Goal: Task Accomplishment & Management: Use online tool/utility

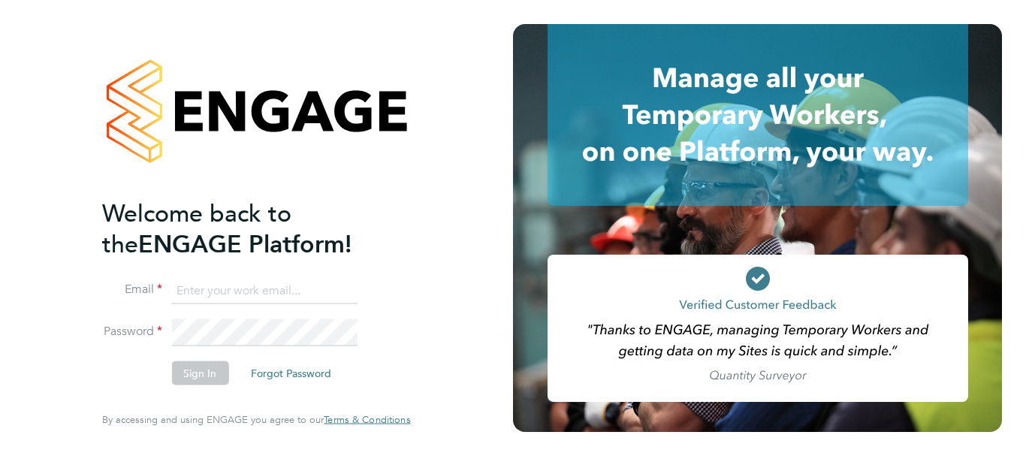
click at [212, 294] on input at bounding box center [263, 290] width 185 height 27
type input "[PERSON_NAME][EMAIL_ADDRESS][PERSON_NAME][DOMAIN_NAME]"
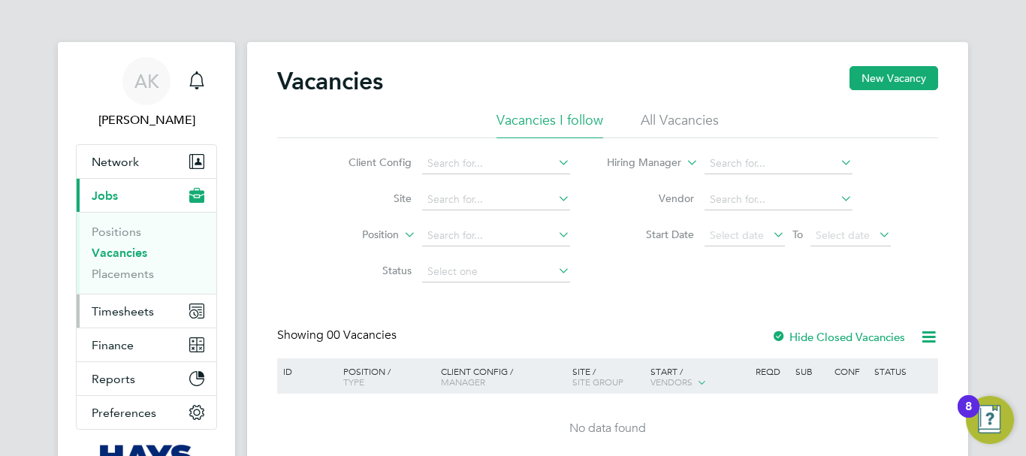
click at [129, 316] on span "Timesheets" at bounding box center [123, 311] width 62 height 14
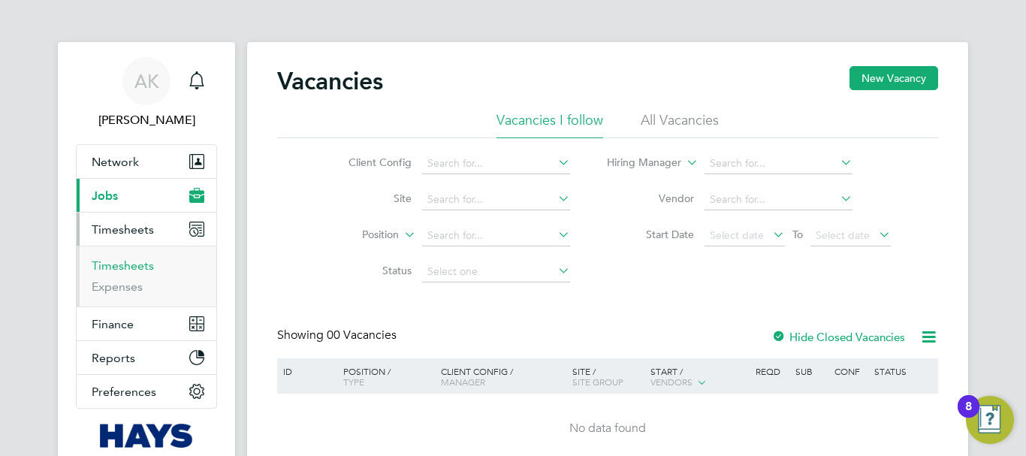
click at [131, 259] on link "Timesheets" at bounding box center [123, 265] width 62 height 14
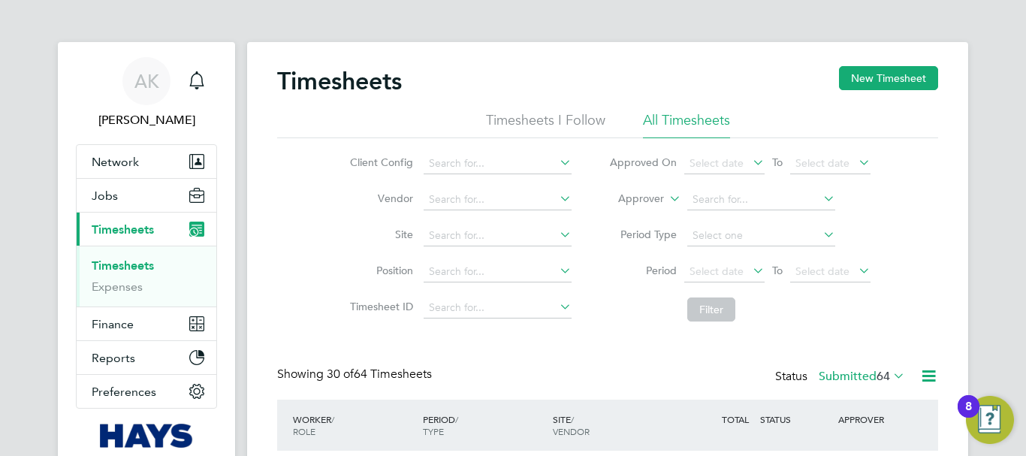
click at [749, 270] on icon at bounding box center [749, 270] width 0 height 21
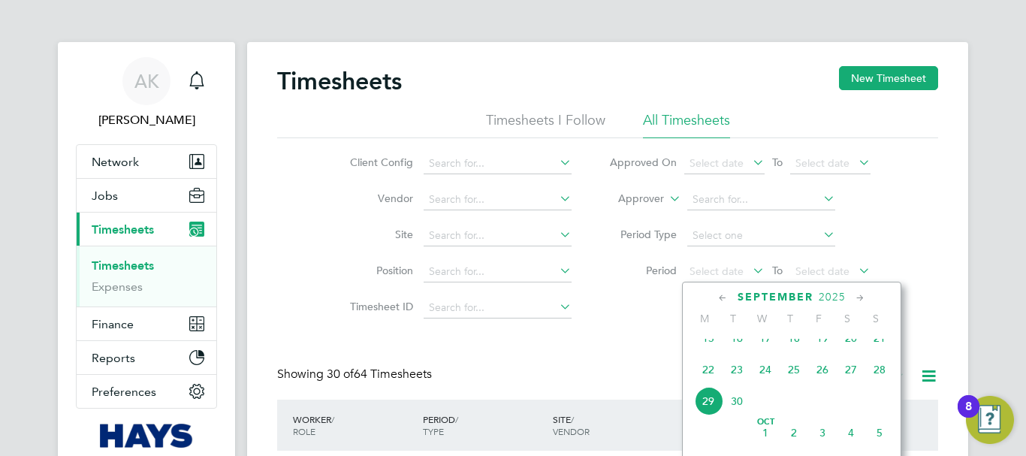
click at [855, 352] on span "20" at bounding box center [850, 338] width 29 height 29
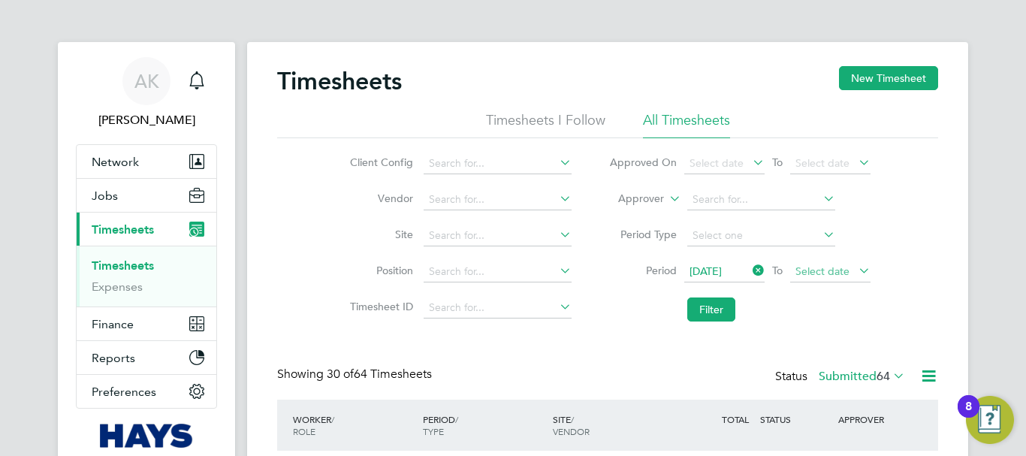
click at [812, 273] on span "Select date" at bounding box center [822, 271] width 54 height 14
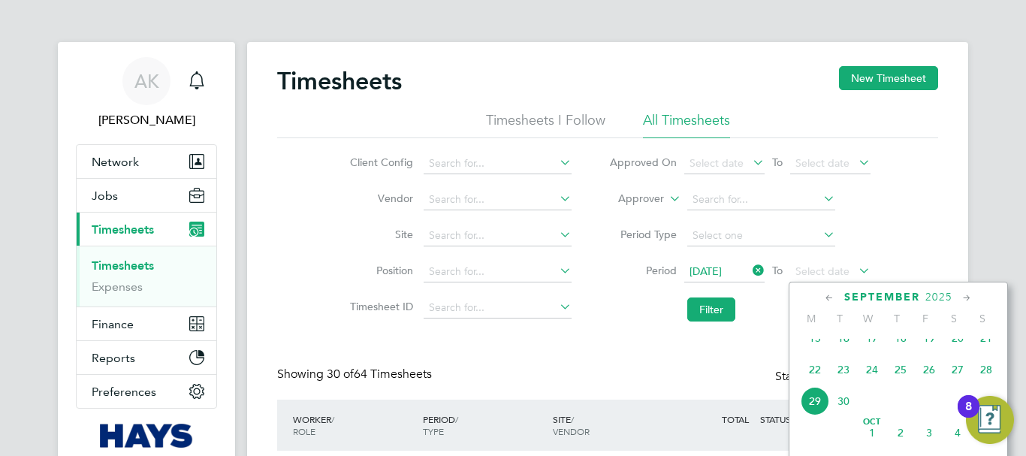
click at [929, 383] on span "26" at bounding box center [928, 369] width 29 height 29
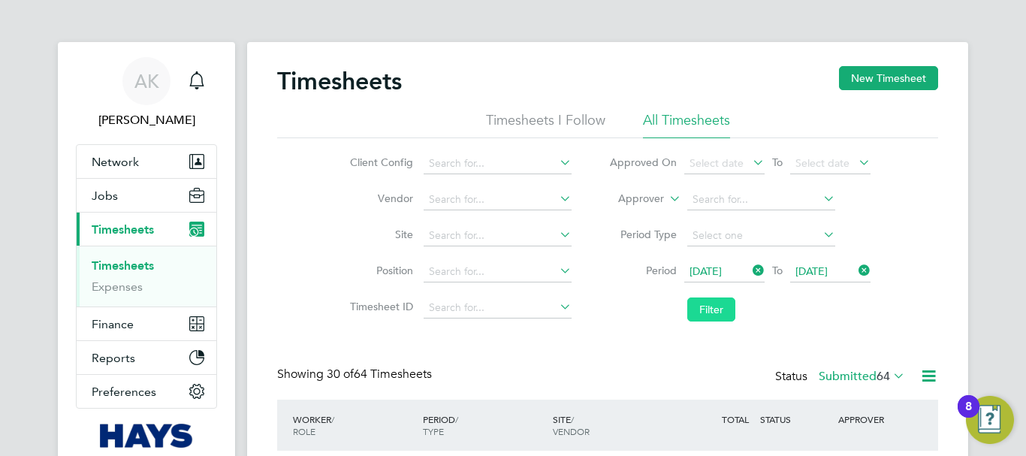
click at [709, 308] on button "Filter" at bounding box center [711, 309] width 48 height 24
click at [926, 379] on icon at bounding box center [928, 375] width 19 height 19
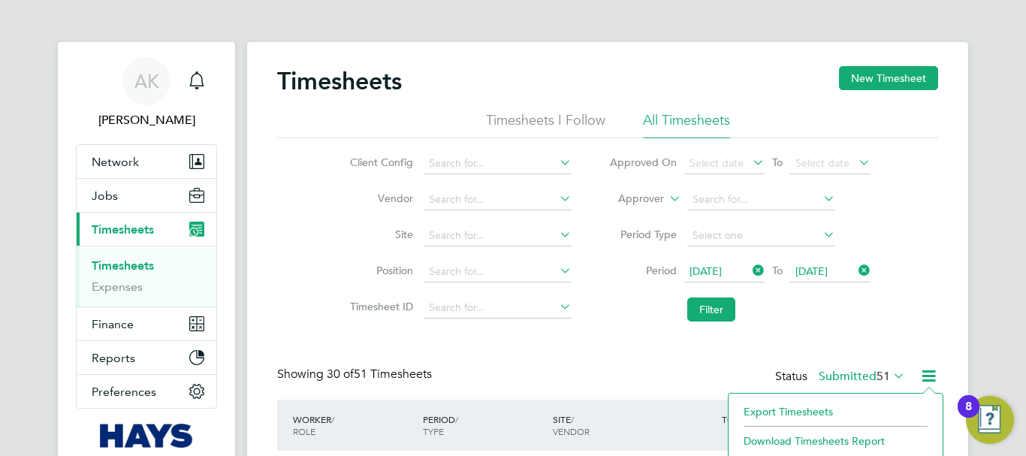
click at [824, 440] on li "Download Timesheets Report" at bounding box center [835, 440] width 199 height 21
